Goal: Task Accomplishment & Management: Use online tool/utility

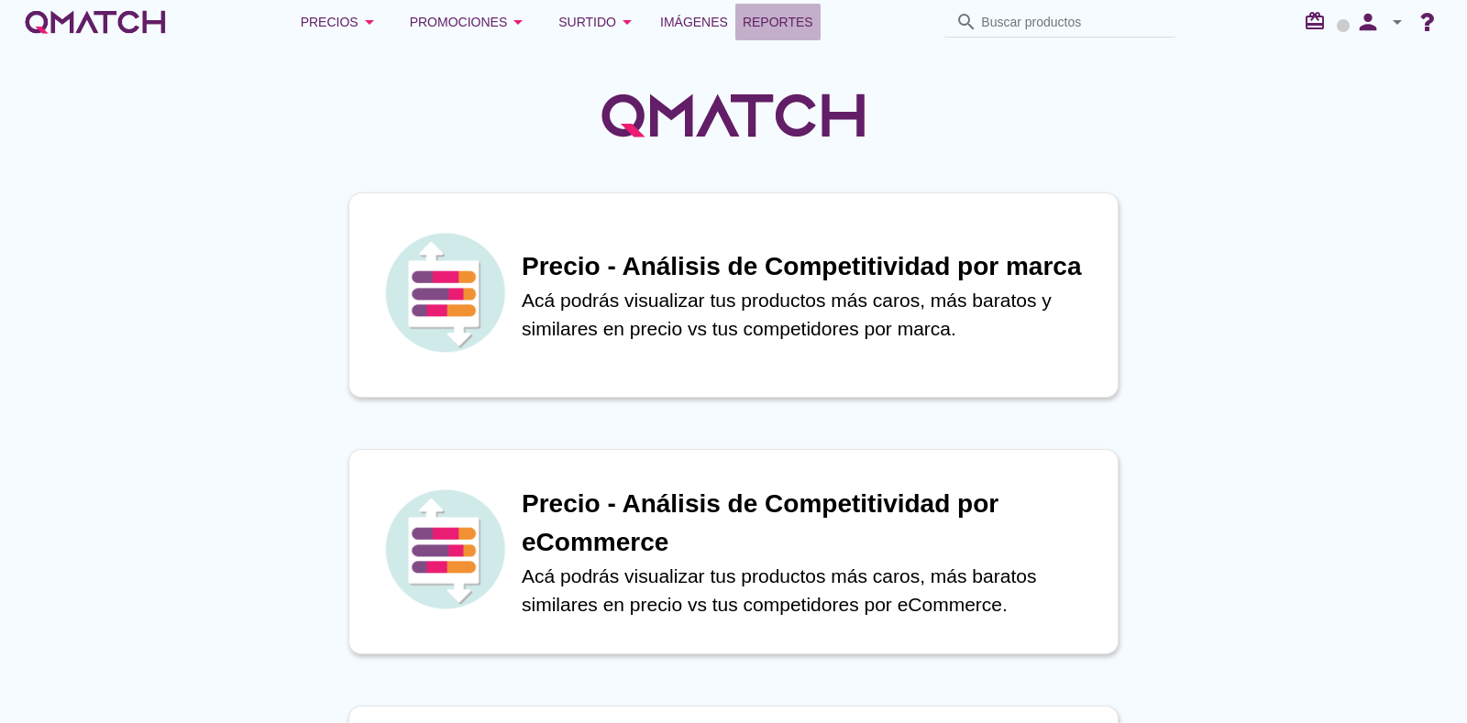
click at [763, 30] on span "Reportes" at bounding box center [777, 22] width 71 height 22
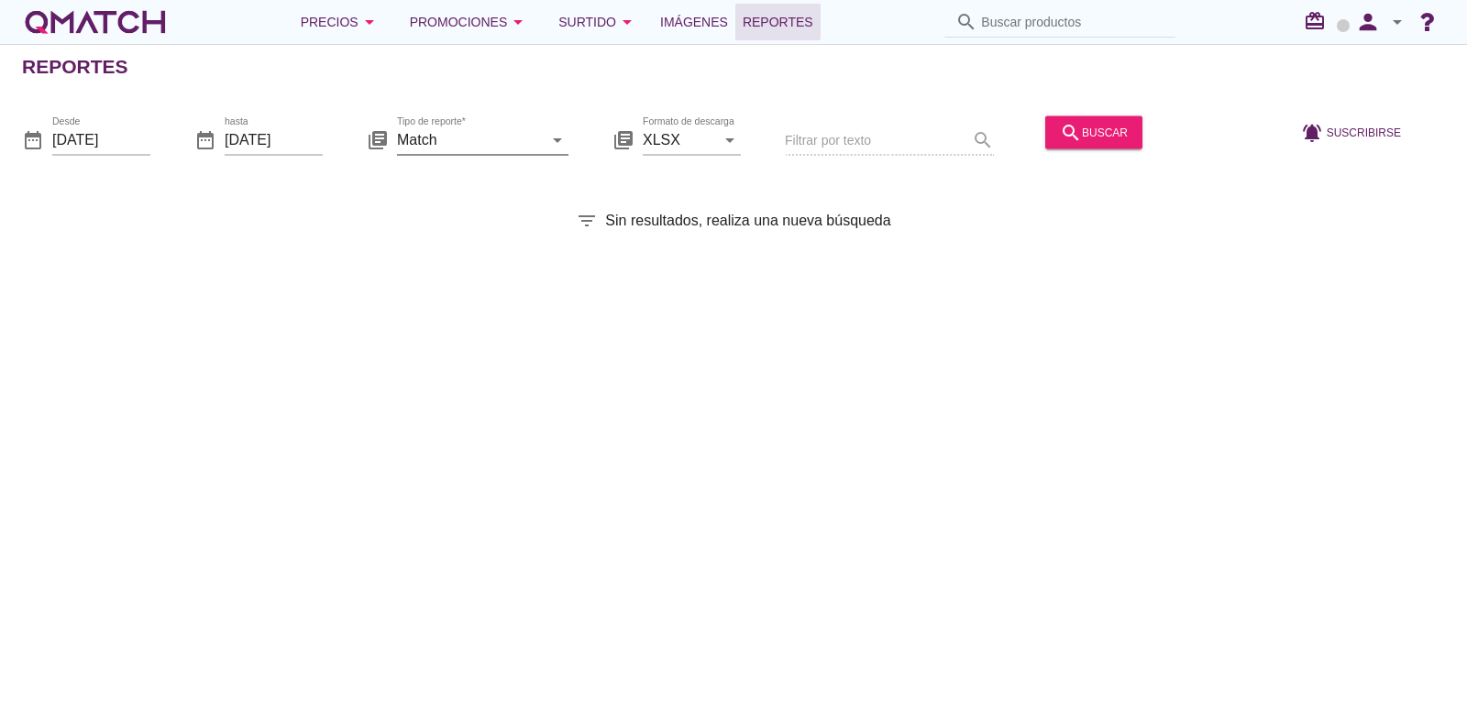
click at [519, 144] on input "Match" at bounding box center [470, 139] width 146 height 29
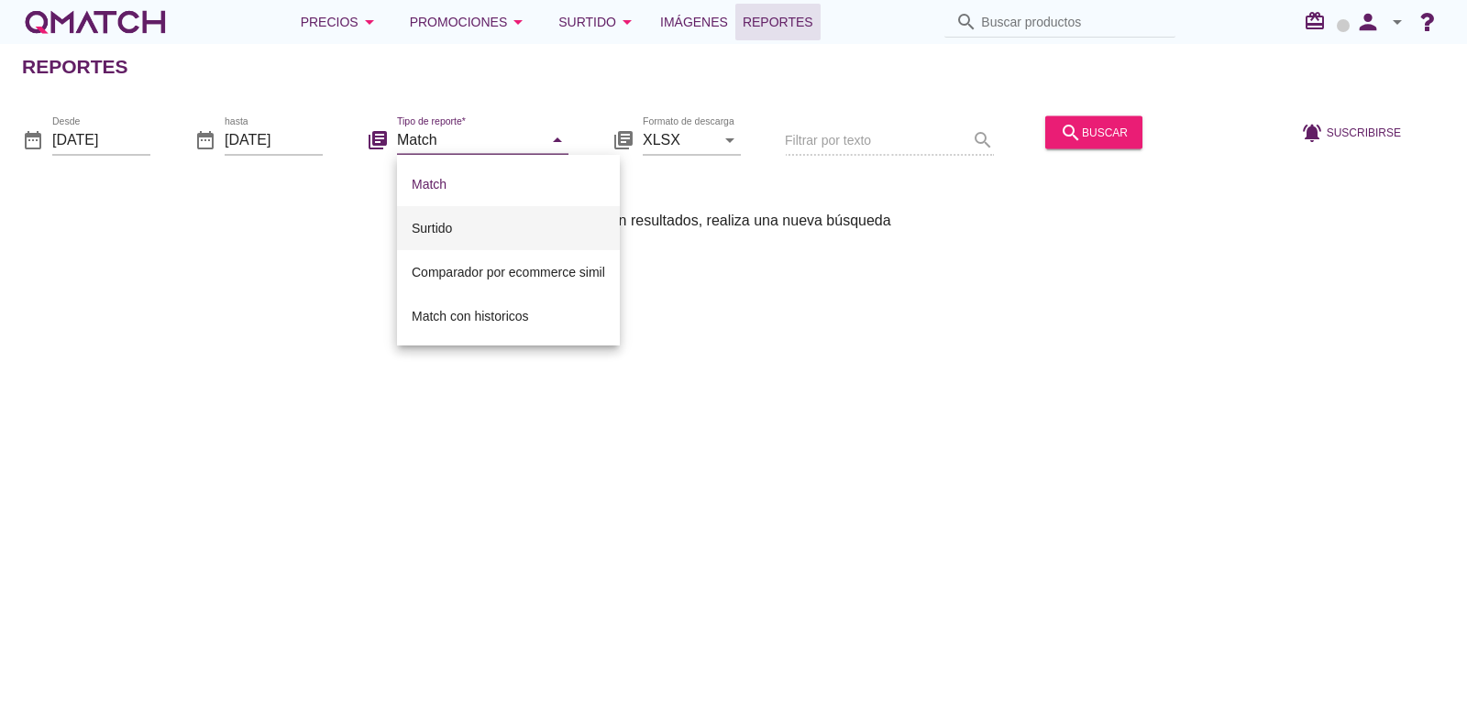
drag, startPoint x: 447, startPoint y: 221, endPoint x: 437, endPoint y: 222, distance: 10.1
click at [445, 223] on div "Surtido" at bounding box center [508, 228] width 193 height 22
type input "Surtido"
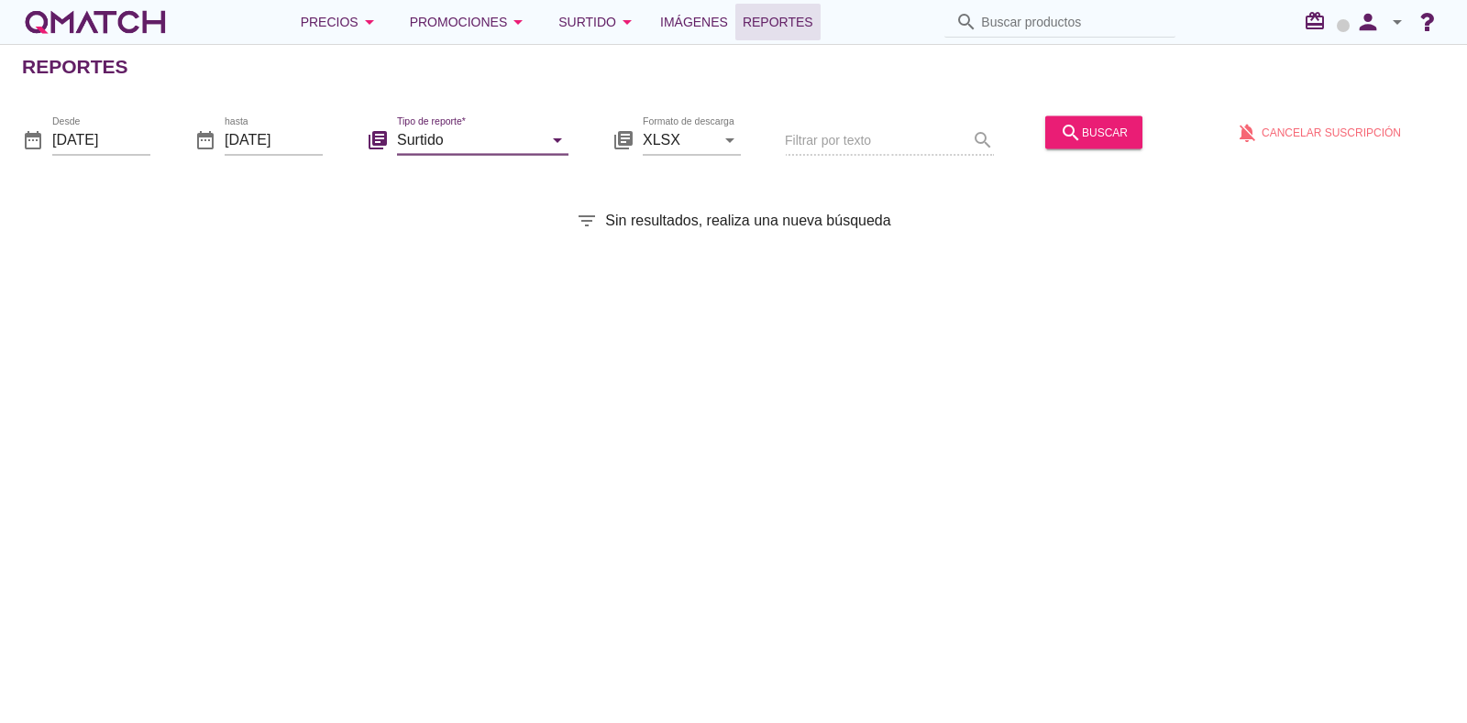
click at [130, 116] on div "date_range Desde [DATE]" at bounding box center [86, 143] width 128 height 59
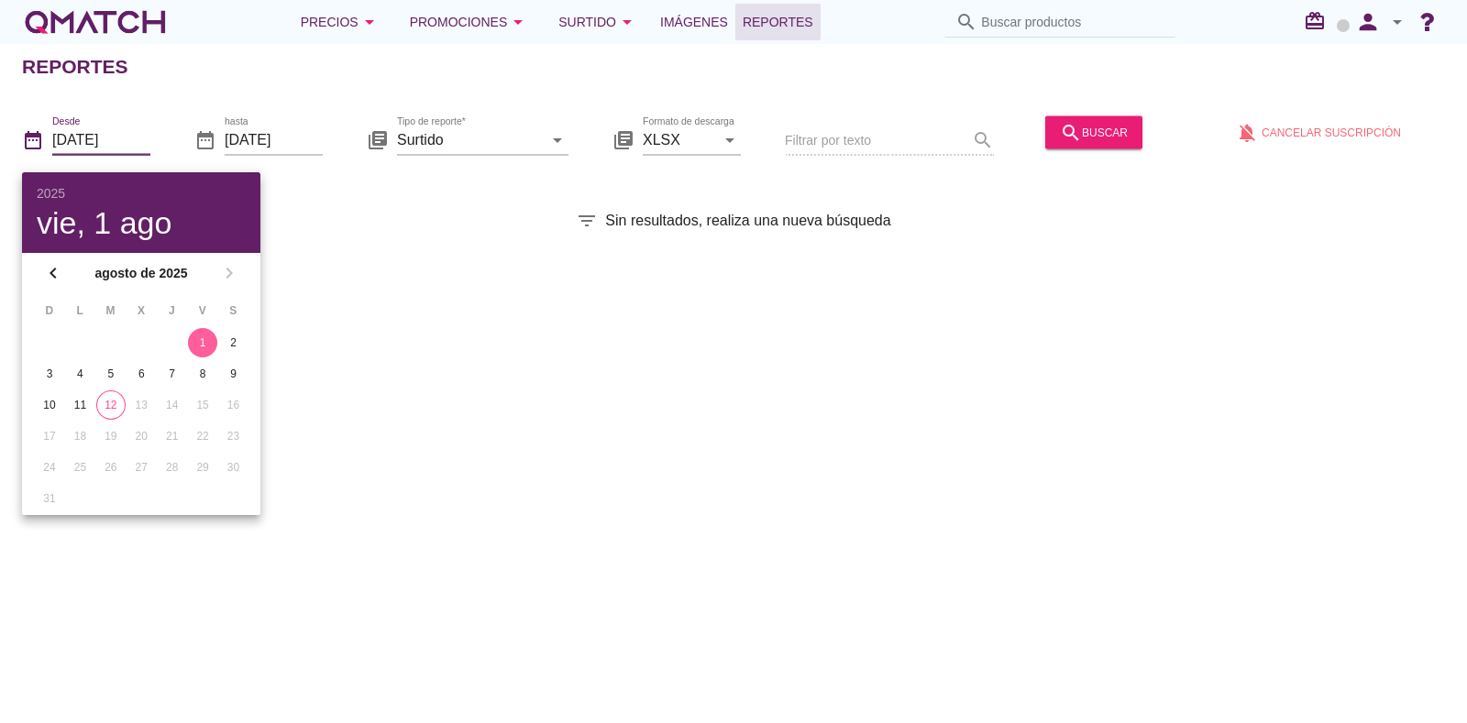
click at [132, 138] on input "[DATE]" at bounding box center [101, 139] width 98 height 29
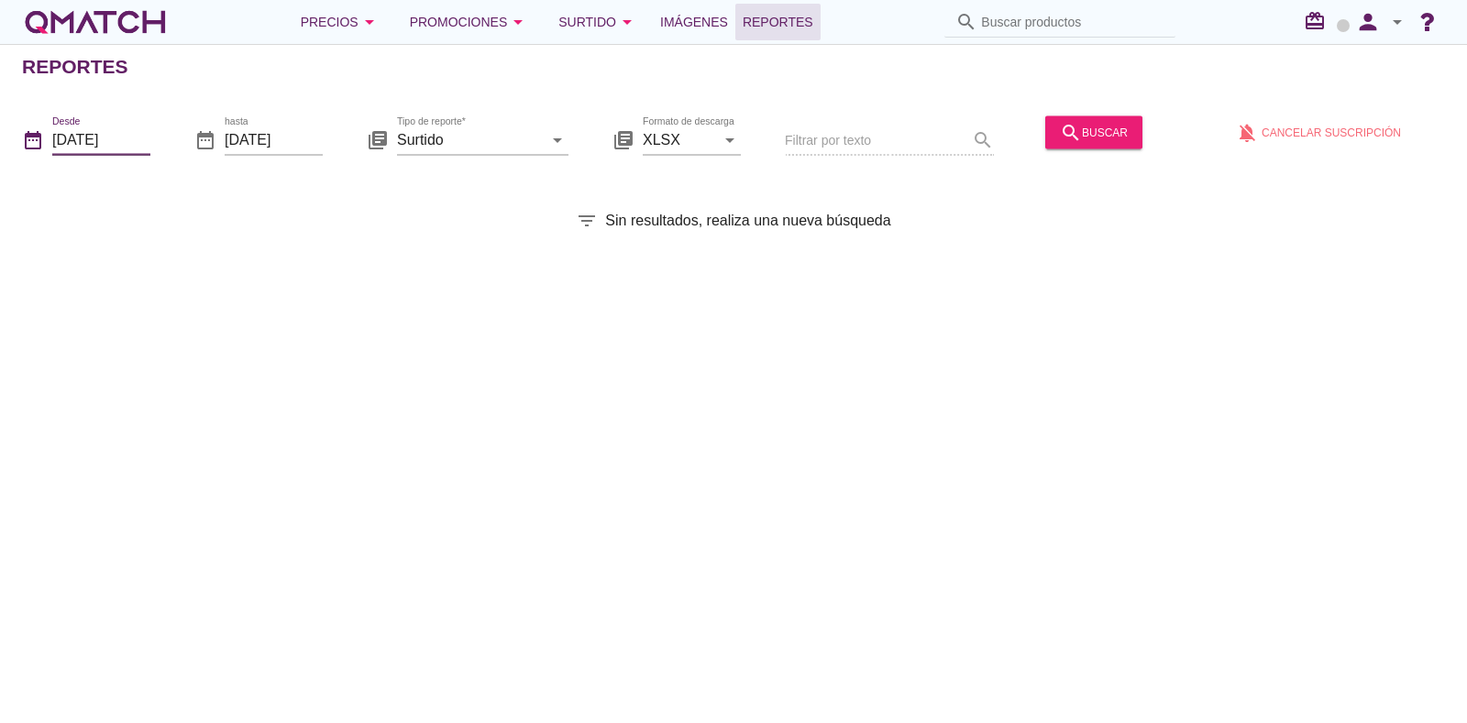
click at [132, 138] on input "[DATE]" at bounding box center [101, 139] width 98 height 29
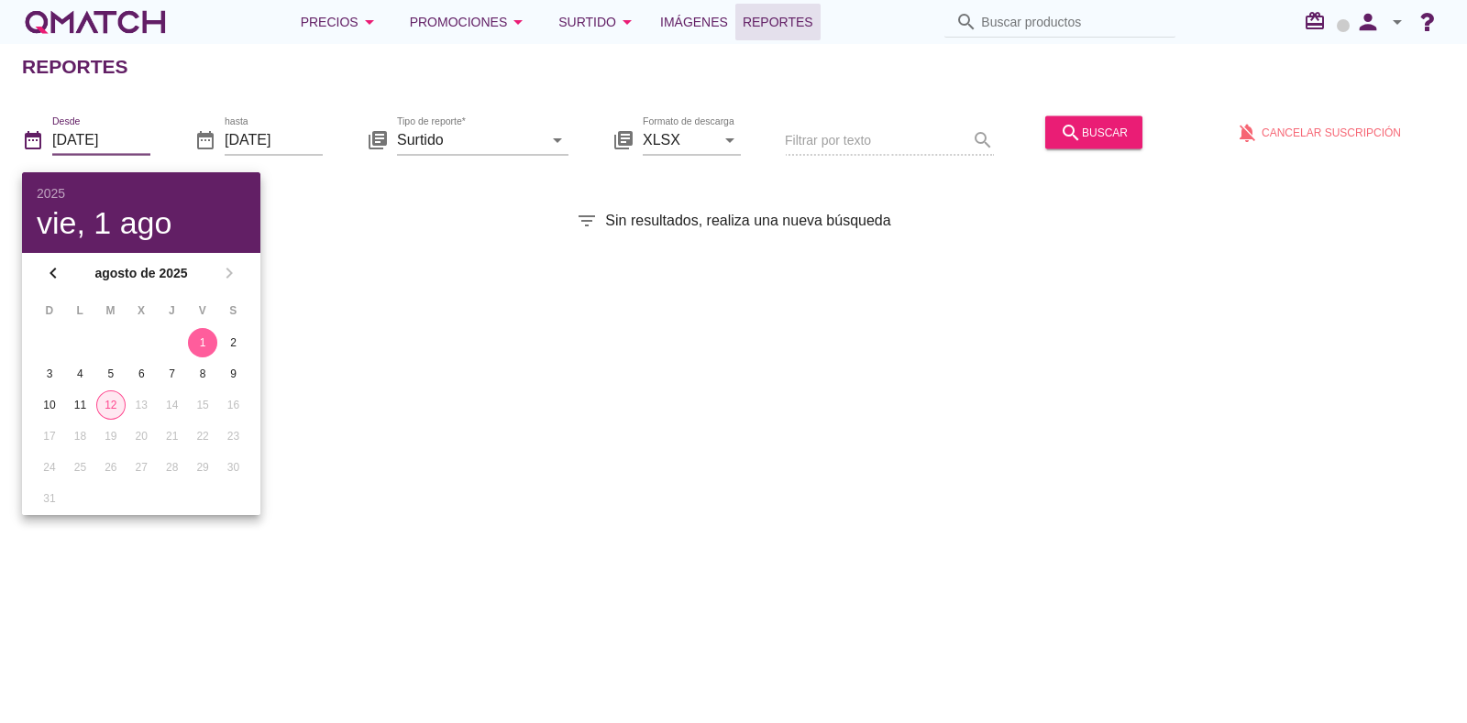
click at [106, 397] on div "12" at bounding box center [110, 405] width 27 height 16
type input "[DATE]"
click at [1089, 135] on div "search buscar" at bounding box center [1094, 132] width 68 height 22
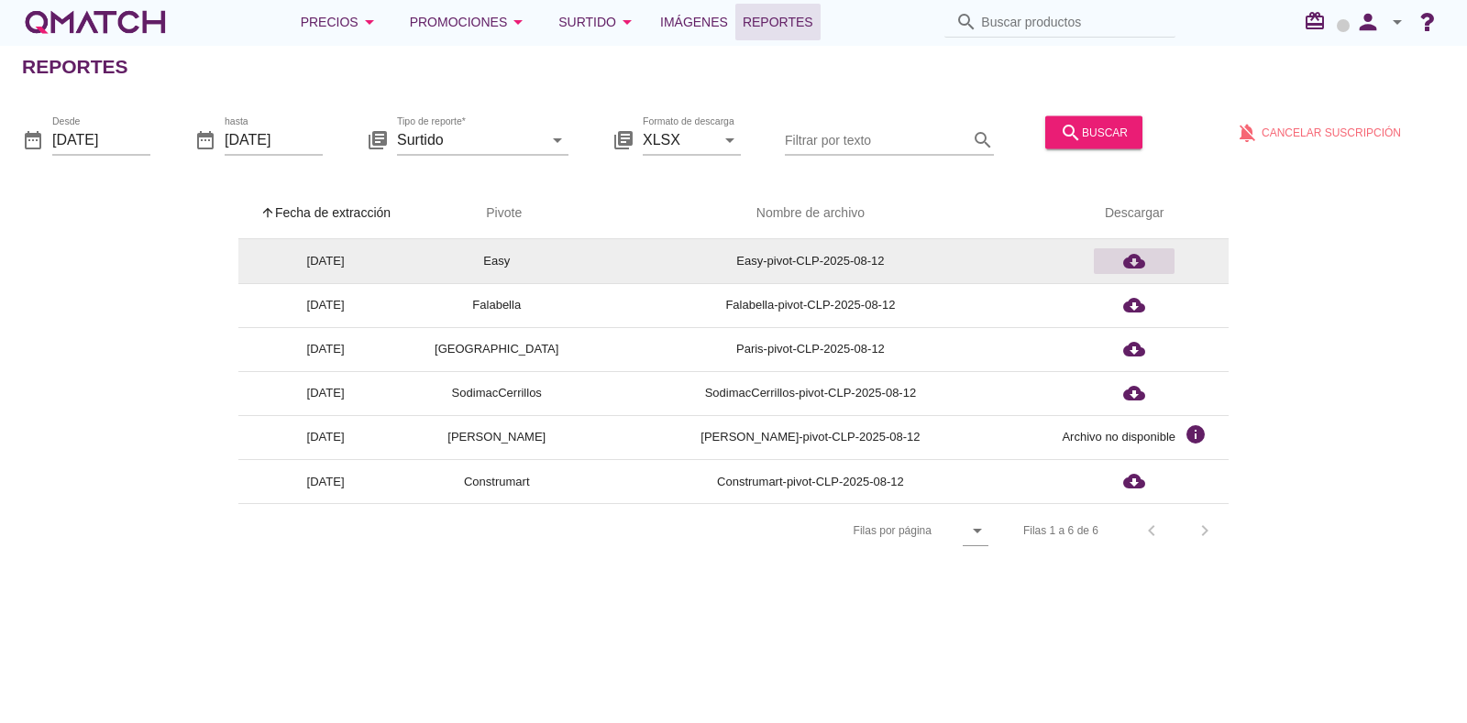
click at [1127, 269] on icon "cloud_download" at bounding box center [1134, 261] width 22 height 22
